Goal: Feedback & Contribution: Submit feedback/report problem

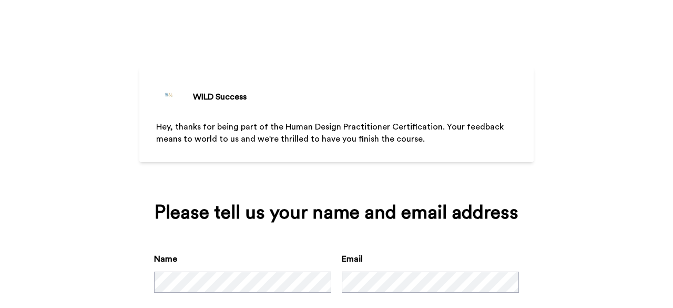
scroll to position [60, 0]
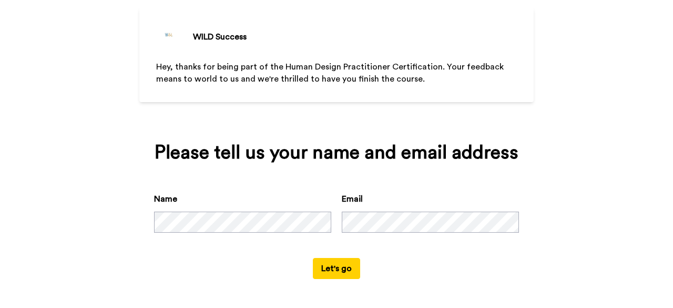
click at [329, 267] on button "Let's go" at bounding box center [336, 268] width 47 height 21
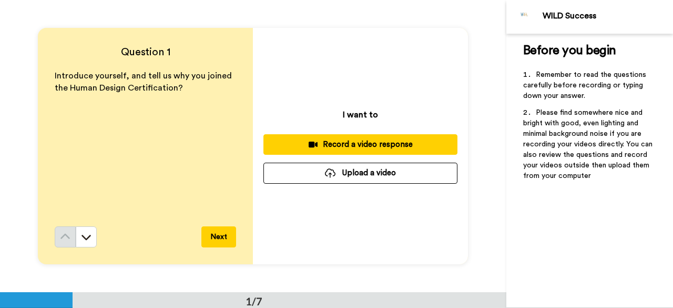
click at [331, 145] on div "Record a video response" at bounding box center [360, 144] width 177 height 11
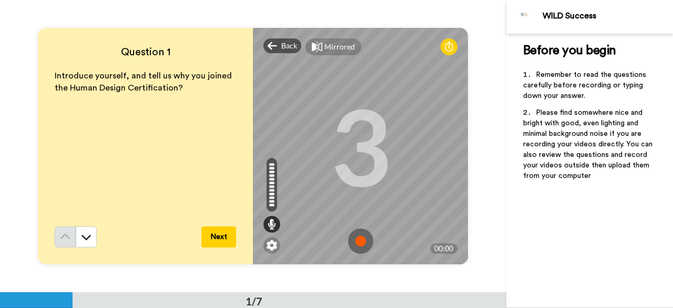
click at [361, 242] on img at bounding box center [360, 240] width 25 height 25
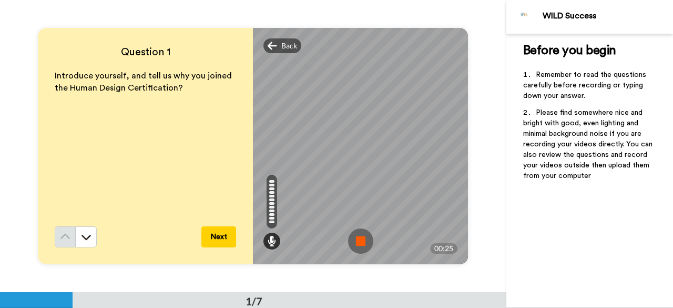
click at [358, 240] on img at bounding box center [360, 240] width 25 height 25
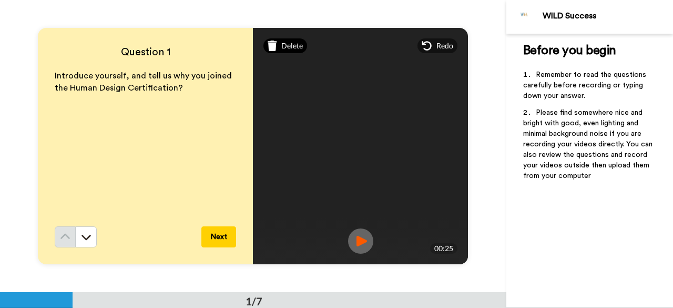
click at [286, 45] on span "Delete" at bounding box center [292, 46] width 22 height 11
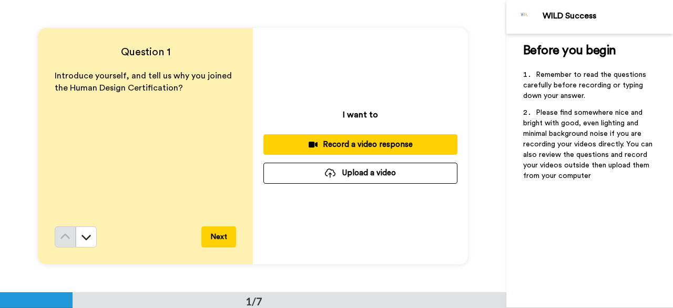
click at [357, 143] on div "Record a video response" at bounding box center [360, 144] width 177 height 11
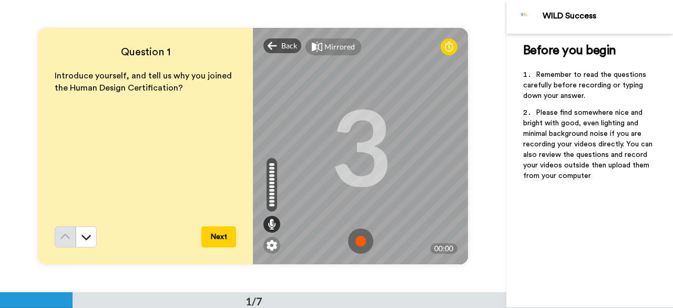
click at [357, 237] on img at bounding box center [360, 240] width 25 height 25
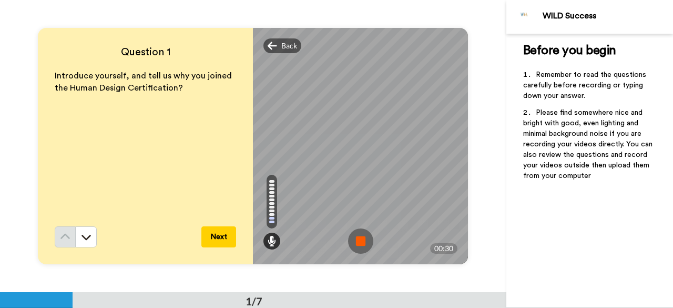
click at [357, 237] on img at bounding box center [360, 240] width 25 height 25
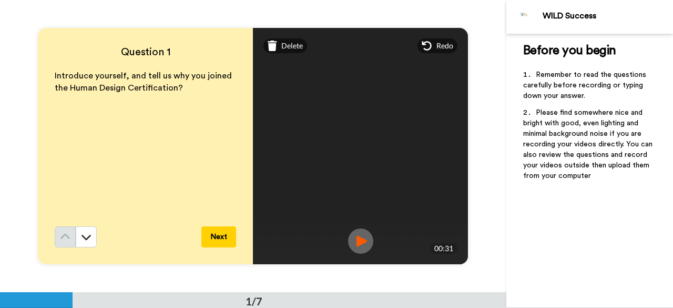
click at [222, 233] on button "Next" at bounding box center [219, 236] width 35 height 21
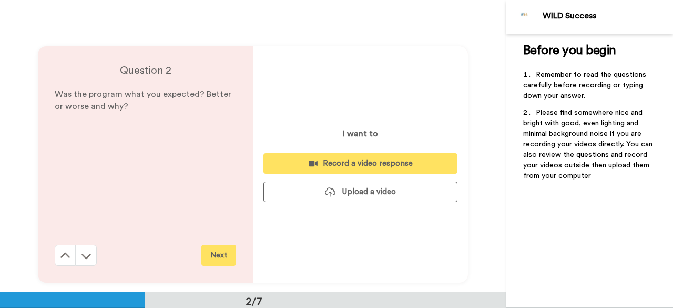
scroll to position [292, 0]
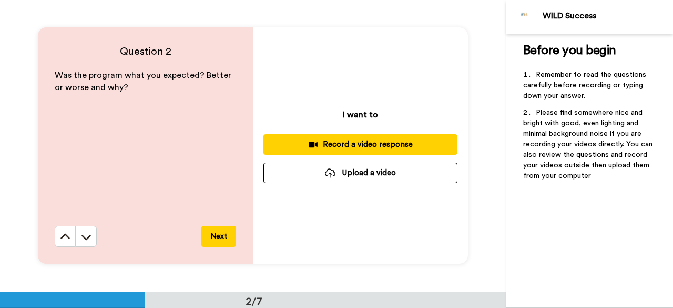
click at [361, 146] on div "Record a video response" at bounding box center [360, 144] width 177 height 11
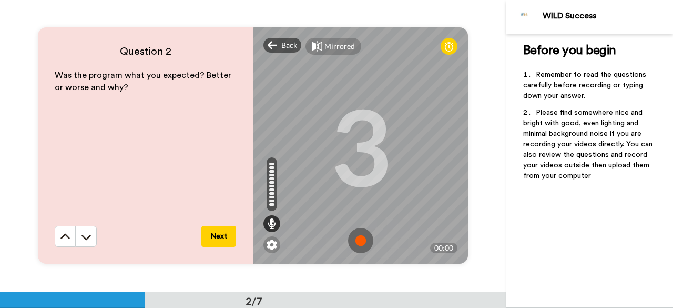
click at [364, 235] on img at bounding box center [360, 240] width 25 height 25
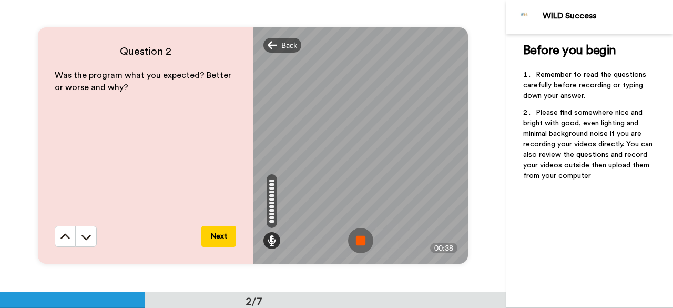
click at [359, 240] on img at bounding box center [360, 240] width 25 height 25
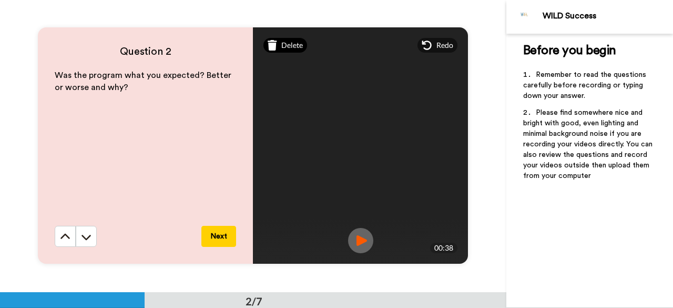
click at [284, 43] on span "Delete" at bounding box center [292, 45] width 22 height 11
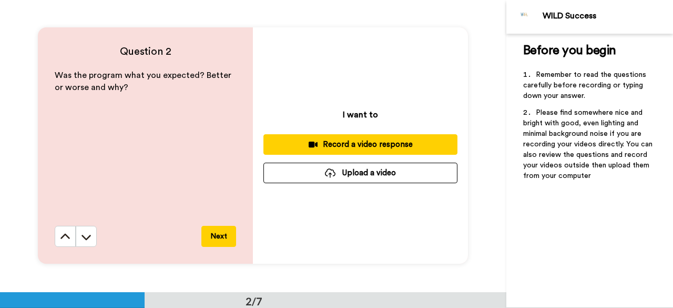
click at [364, 140] on div "Record a video response" at bounding box center [360, 144] width 177 height 11
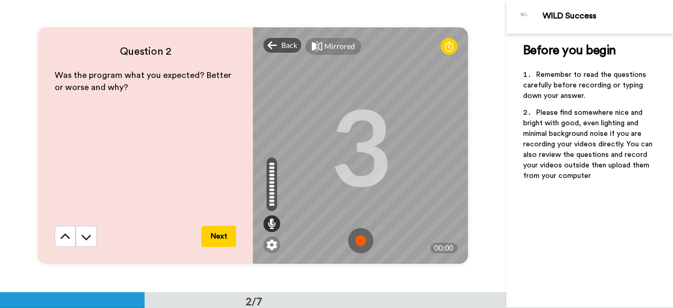
click at [360, 242] on img at bounding box center [360, 240] width 25 height 25
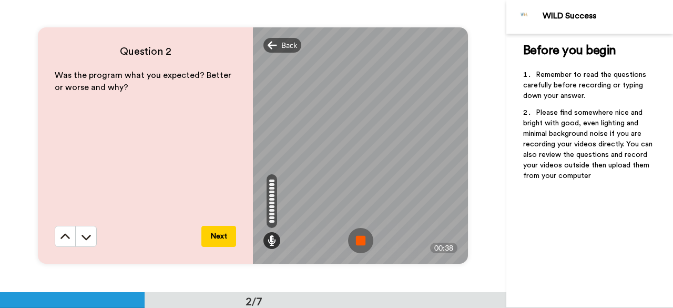
click at [357, 233] on img at bounding box center [360, 240] width 25 height 25
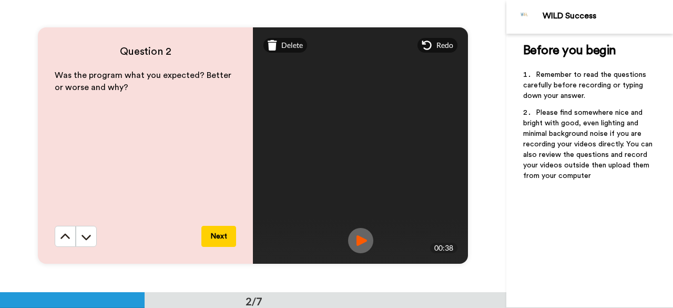
click at [227, 239] on button "Next" at bounding box center [219, 236] width 35 height 21
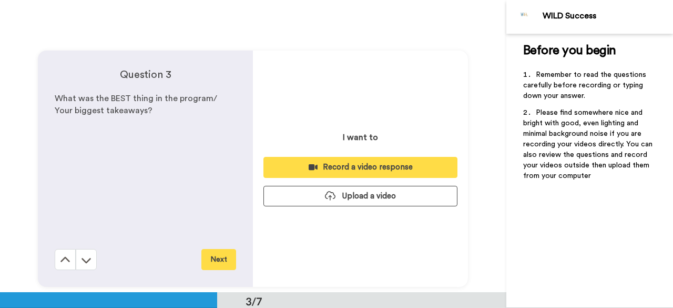
scroll to position [584, 0]
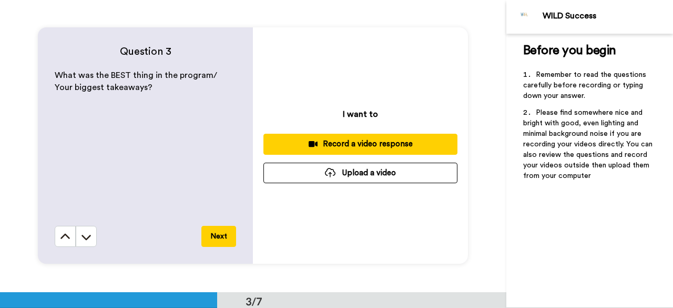
click at [351, 146] on div "Record a video response" at bounding box center [360, 143] width 177 height 11
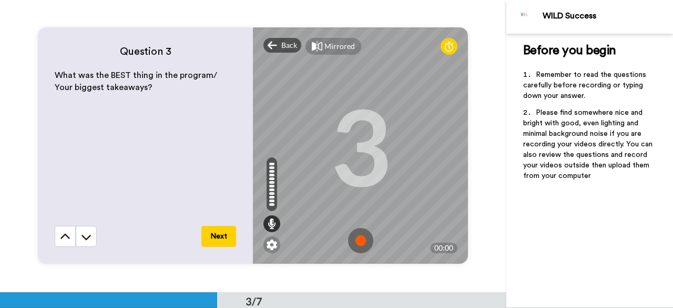
click at [356, 237] on img at bounding box center [360, 240] width 25 height 25
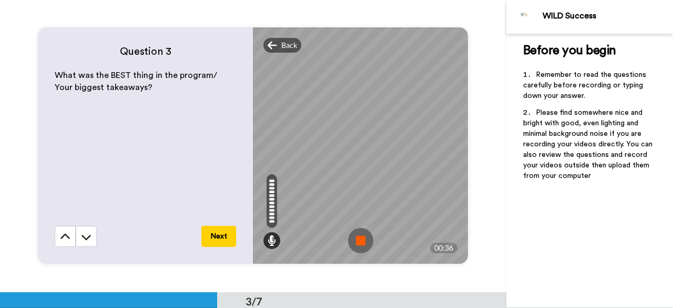
click at [358, 239] on img at bounding box center [360, 240] width 25 height 25
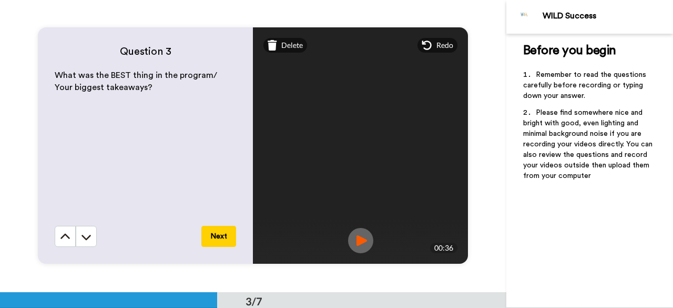
click at [212, 238] on button "Next" at bounding box center [219, 236] width 35 height 21
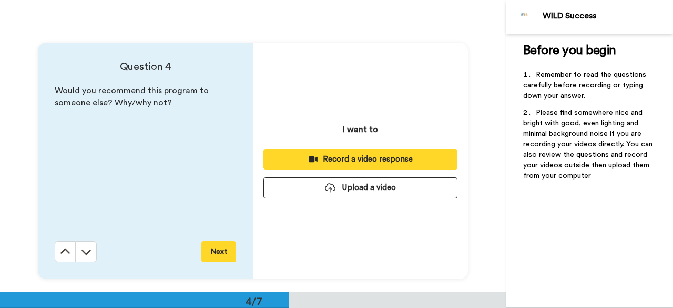
scroll to position [876, 0]
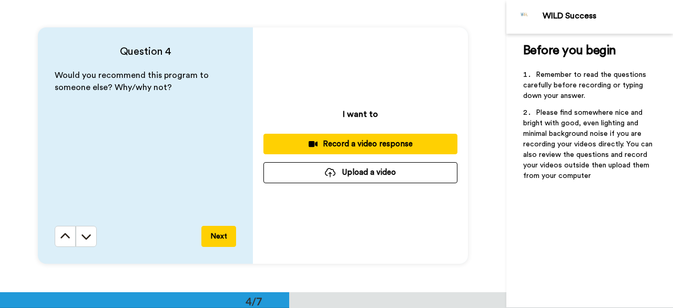
click at [360, 144] on div "Record a video response" at bounding box center [360, 143] width 177 height 11
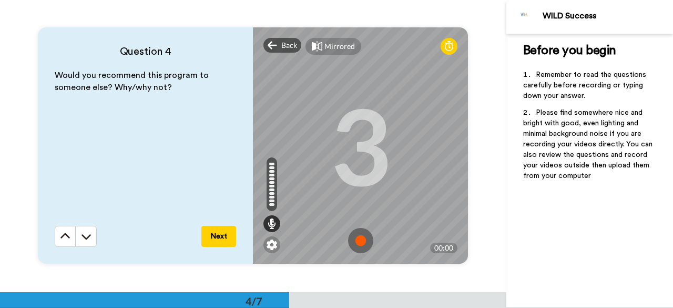
click at [359, 232] on img at bounding box center [360, 240] width 25 height 25
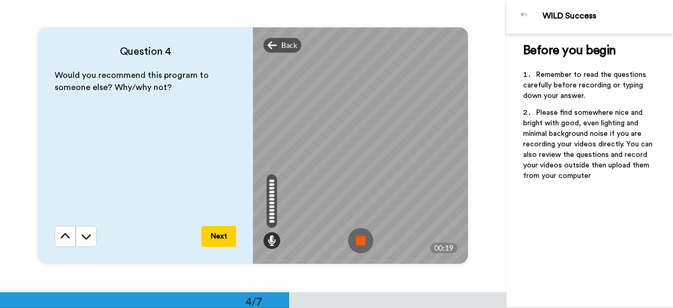
click at [355, 235] on img at bounding box center [360, 240] width 25 height 25
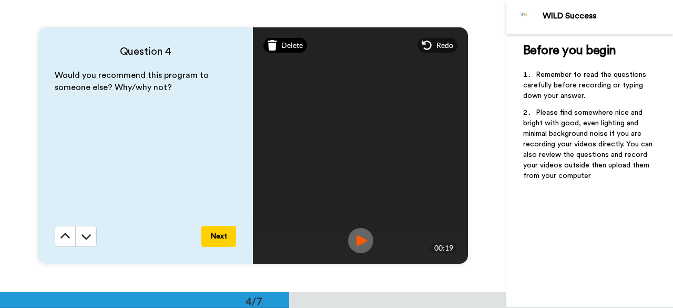
click at [284, 39] on div "Delete" at bounding box center [286, 45] width 44 height 15
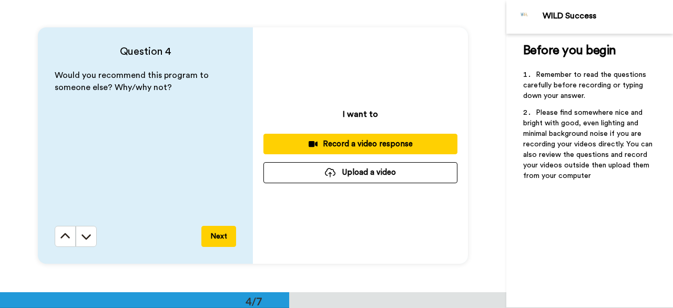
click at [344, 140] on div "Record a video response" at bounding box center [360, 143] width 177 height 11
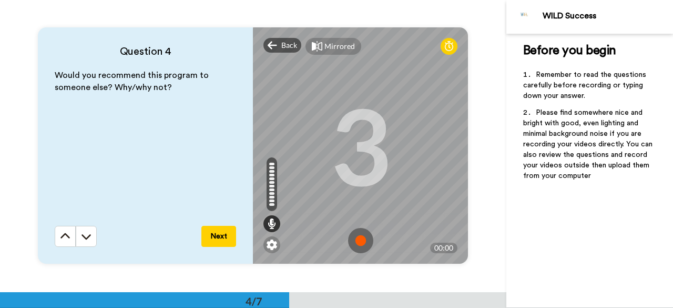
click at [363, 235] on img at bounding box center [360, 240] width 25 height 25
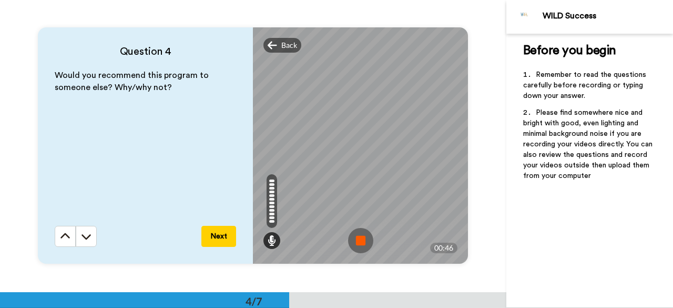
click at [359, 242] on img at bounding box center [360, 240] width 25 height 25
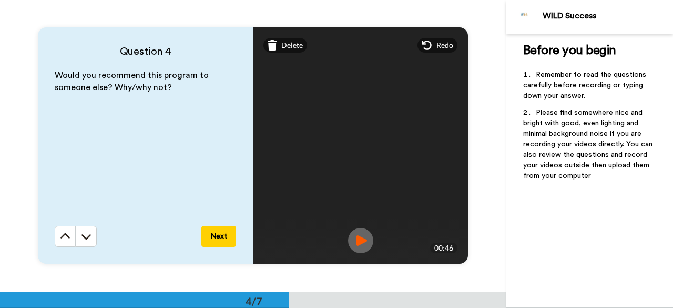
click at [220, 236] on button "Next" at bounding box center [219, 236] width 35 height 21
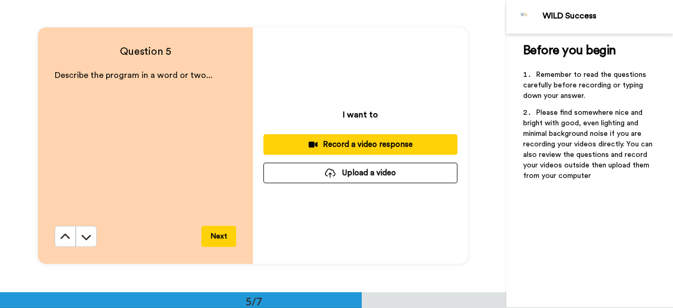
scroll to position [1168, 0]
click at [341, 144] on div "Record a video response" at bounding box center [360, 143] width 177 height 11
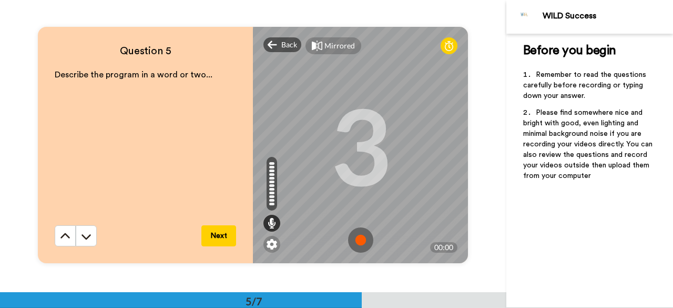
click at [356, 237] on img at bounding box center [360, 239] width 25 height 25
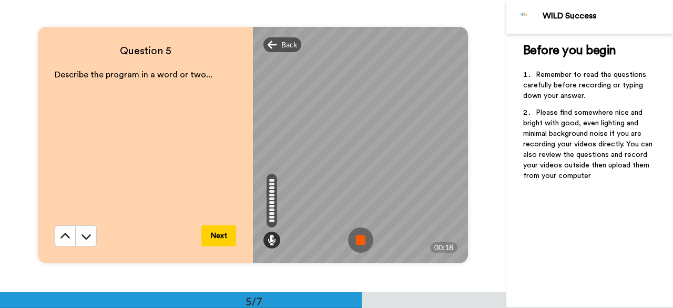
click at [361, 236] on img at bounding box center [360, 239] width 25 height 25
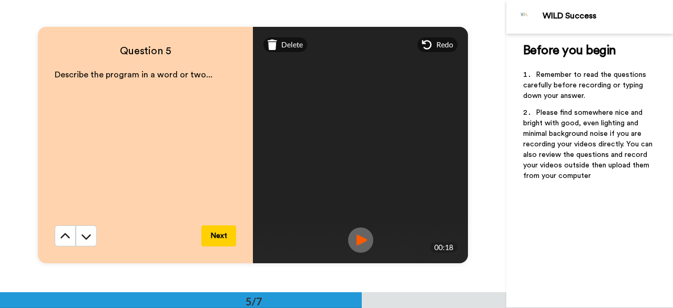
click at [220, 232] on button "Next" at bounding box center [219, 235] width 35 height 21
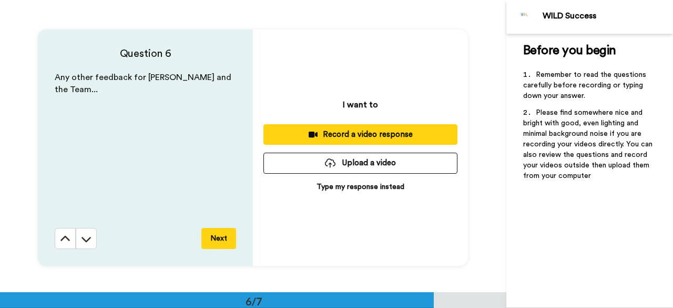
scroll to position [1460, 0]
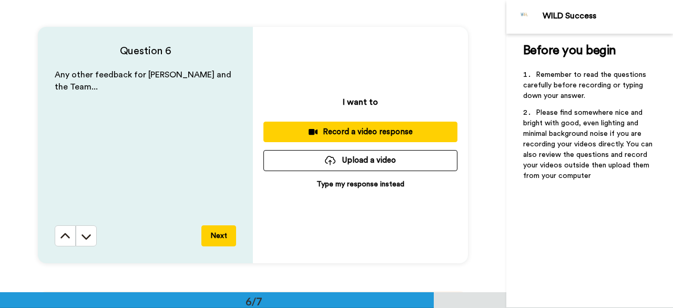
click at [217, 236] on button "Next" at bounding box center [219, 235] width 35 height 21
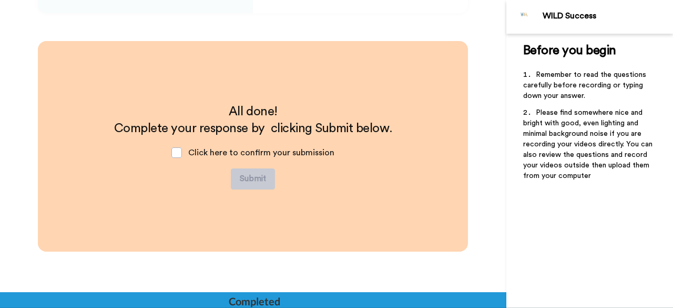
scroll to position [1712, 0]
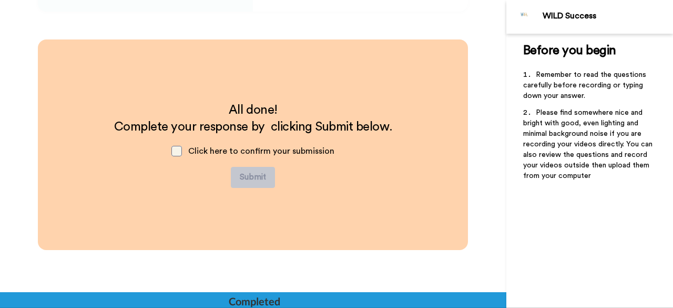
click at [176, 154] on span at bounding box center [177, 151] width 11 height 11
click at [241, 174] on button "Submit" at bounding box center [253, 177] width 44 height 21
